Goal: Information Seeking & Learning: Learn about a topic

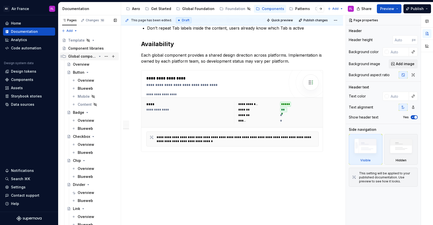
click at [101, 58] on icon "Page tree" at bounding box center [100, 56] width 4 height 4
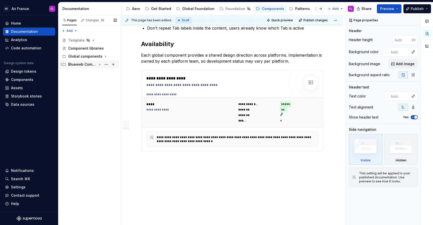
click at [101, 65] on icon "Page tree" at bounding box center [100, 64] width 4 height 4
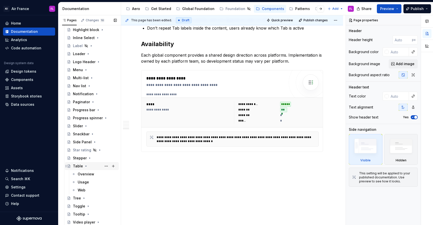
click at [85, 166] on icon "Page tree" at bounding box center [85, 166] width 1 height 1
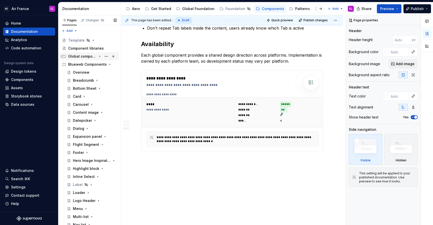
click at [78, 54] on div "Global components" at bounding box center [82, 56] width 29 height 5
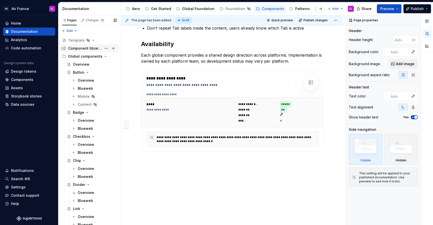
click at [77, 50] on div "Component libraries" at bounding box center [85, 48] width 34 height 5
type textarea "*"
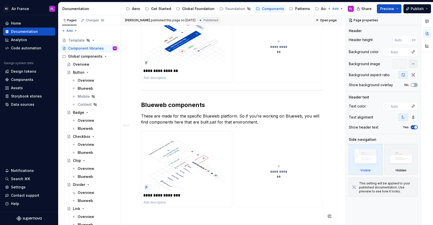
scroll to position [195, 0]
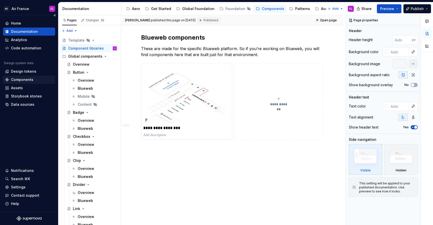
click at [22, 77] on div "Components" at bounding box center [22, 79] width 22 height 5
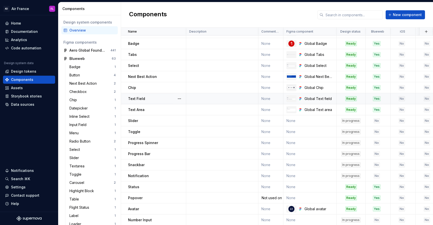
scroll to position [53, 0]
click at [179, 196] on button "button" at bounding box center [179, 197] width 7 height 7
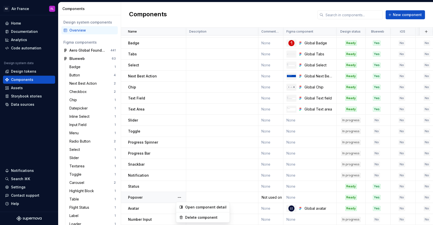
click at [204, 170] on html "AD Air France FL Home Documentation Analytics Code automation Design system dat…" at bounding box center [216, 112] width 433 height 225
click at [268, 196] on div "Not used on mobile or Kiosk, discussion about removing it from Global" at bounding box center [271, 197] width 24 height 5
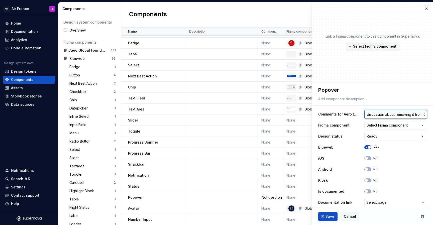
scroll to position [0, 58]
drag, startPoint x: 372, startPoint y: 115, endPoint x: 431, endPoint y: 115, distance: 58.6
click at [431, 115] on div "**********" at bounding box center [372, 146] width 121 height 129
click at [406, 115] on input "Not used on mobile or Kiosk, discussion about removing it from Global" at bounding box center [395, 114] width 63 height 9
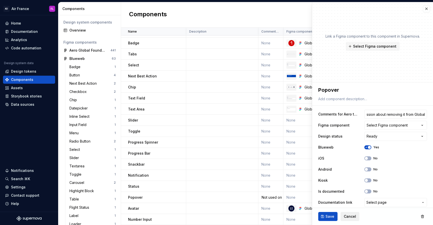
click at [350, 215] on span "Cancel" at bounding box center [350, 216] width 12 height 5
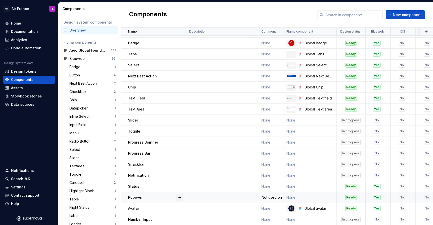
click at [179, 197] on button "button" at bounding box center [179, 197] width 7 height 7
click at [193, 218] on div "Delete component" at bounding box center [205, 217] width 41 height 5
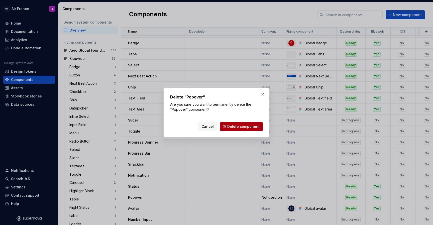
click at [246, 128] on span "Delete component" at bounding box center [243, 126] width 32 height 5
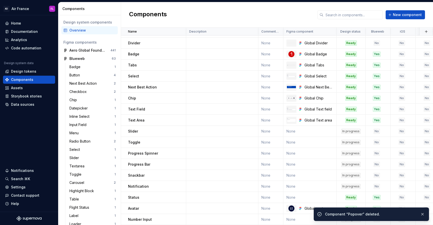
scroll to position [42, 0]
click at [20, 32] on div "Documentation" at bounding box center [24, 31] width 27 height 5
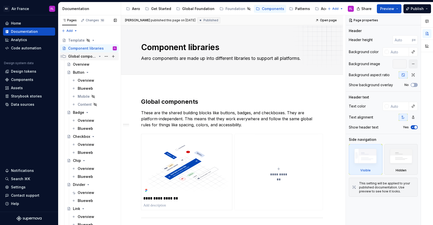
click at [83, 57] on div "Global components" at bounding box center [82, 56] width 29 height 5
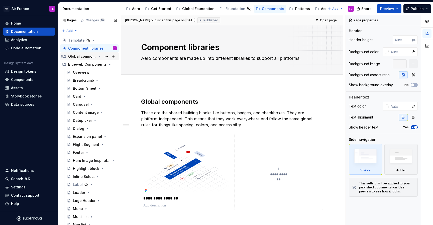
click at [84, 58] on div "Global components" at bounding box center [82, 56] width 29 height 5
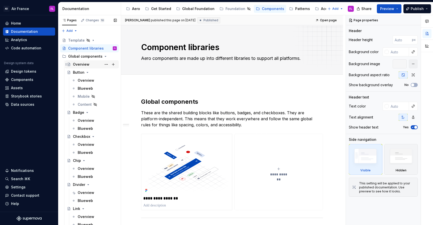
click at [82, 66] on div "Overview" at bounding box center [81, 64] width 17 height 5
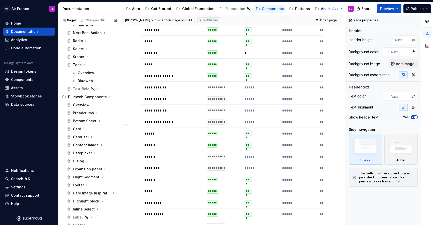
scroll to position [371, 0]
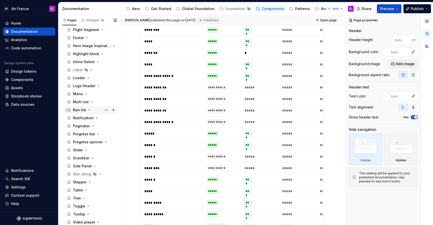
click at [79, 110] on div "Nav list" at bounding box center [79, 109] width 13 height 5
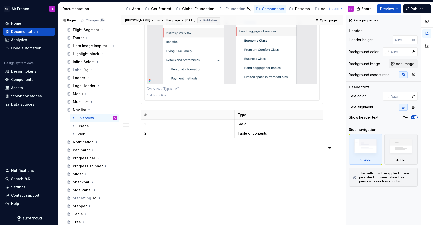
scroll to position [661, 0]
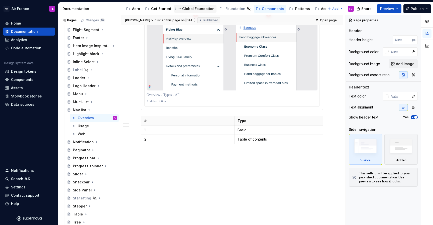
type textarea "*"
